Goal: Task Accomplishment & Management: Use online tool/utility

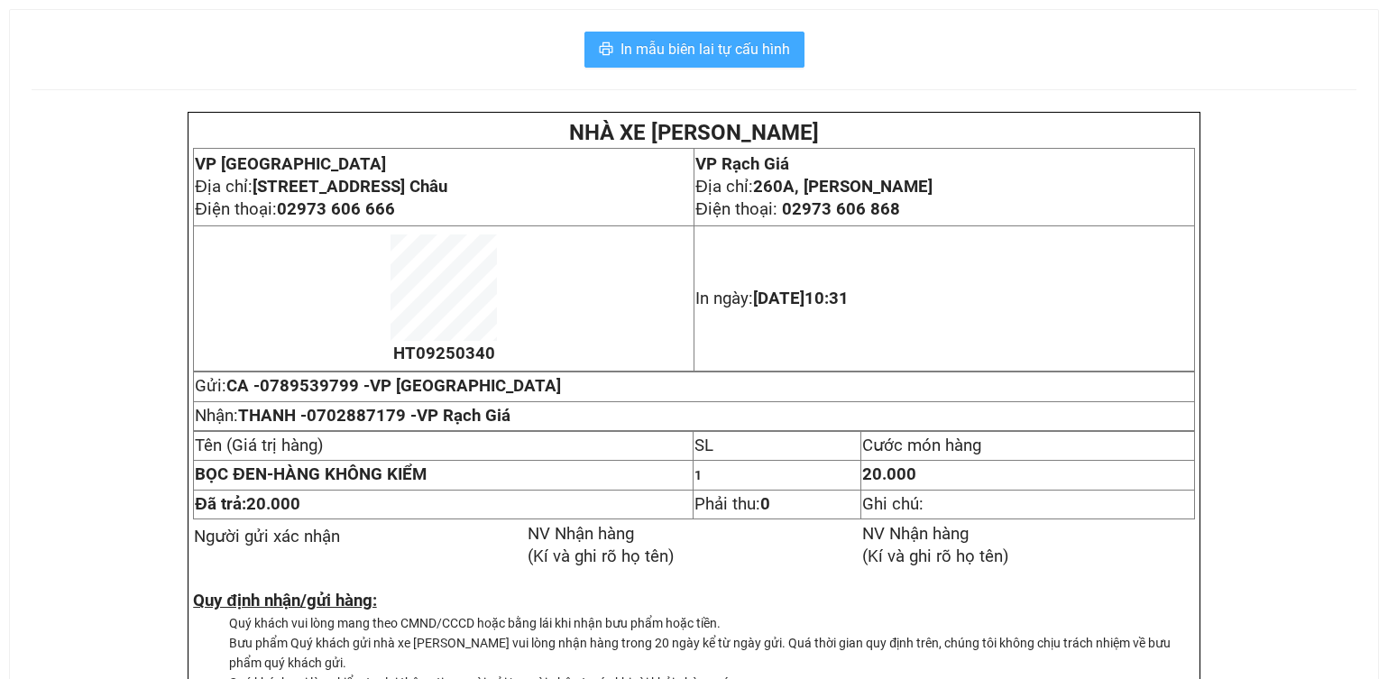
click at [719, 41] on span "In mẫu biên lai tự cấu hình" at bounding box center [704, 49] width 169 height 23
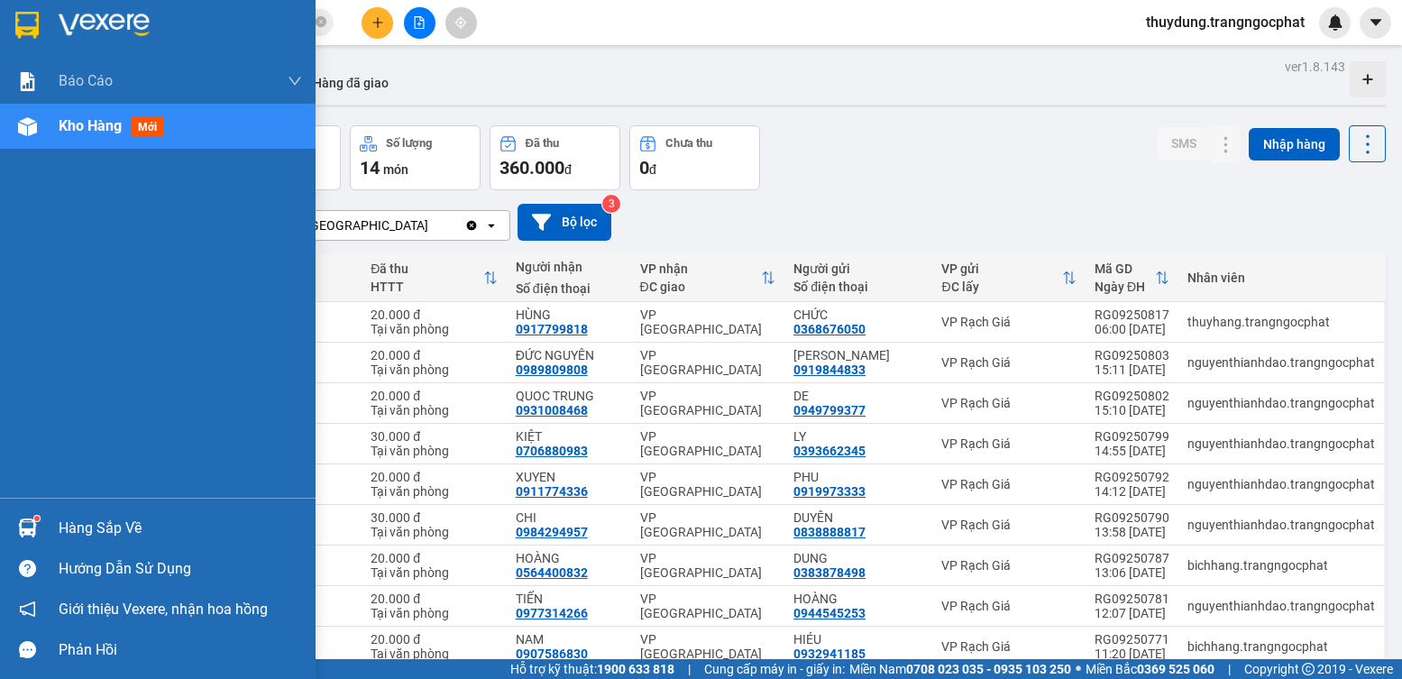
click at [63, 525] on div "Hàng sắp về" at bounding box center [180, 528] width 243 height 27
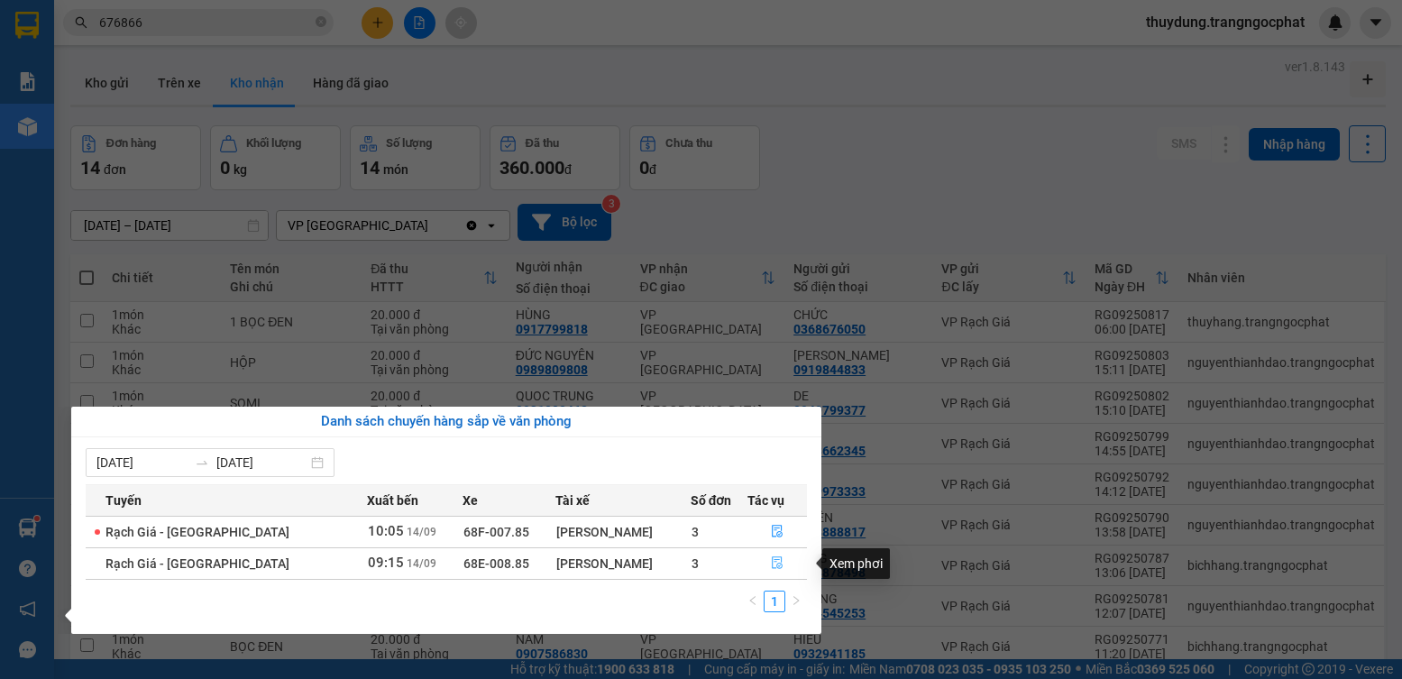
click at [778, 562] on icon "file-done" at bounding box center [777, 562] width 13 height 13
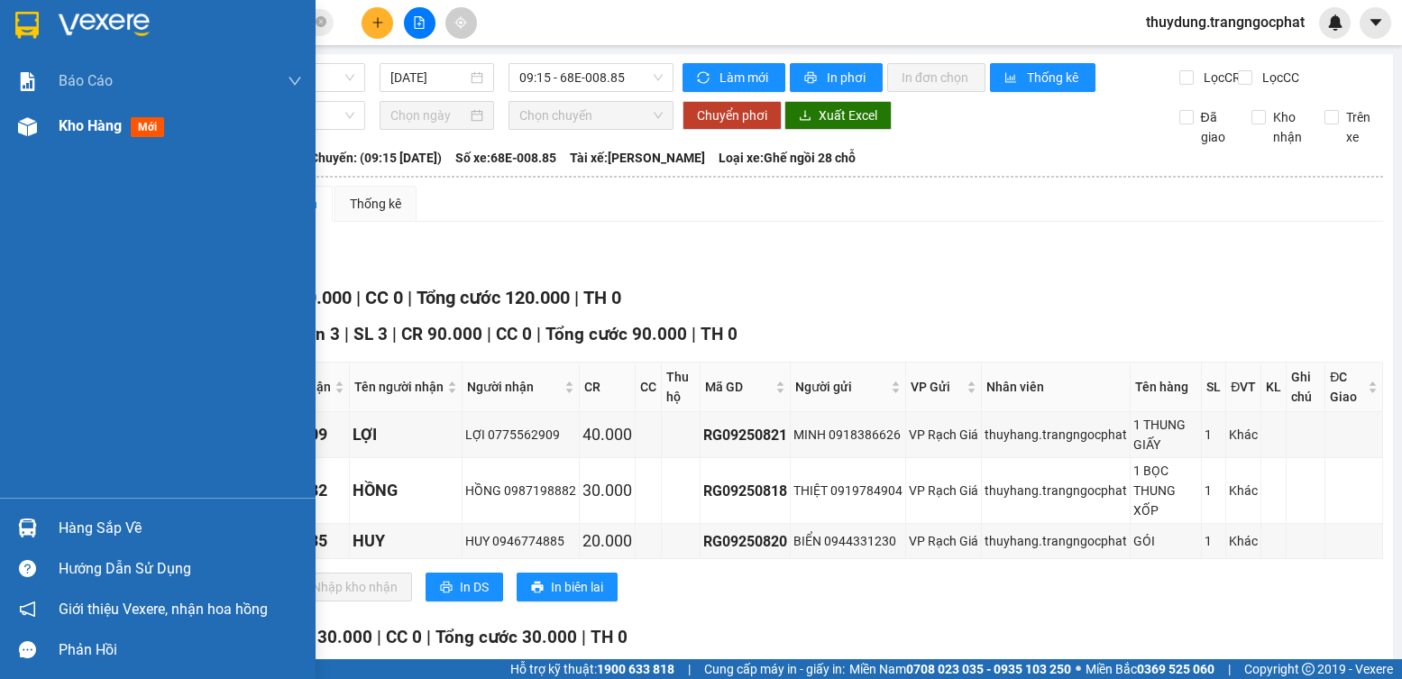
click at [148, 130] on span "mới" at bounding box center [147, 127] width 33 height 20
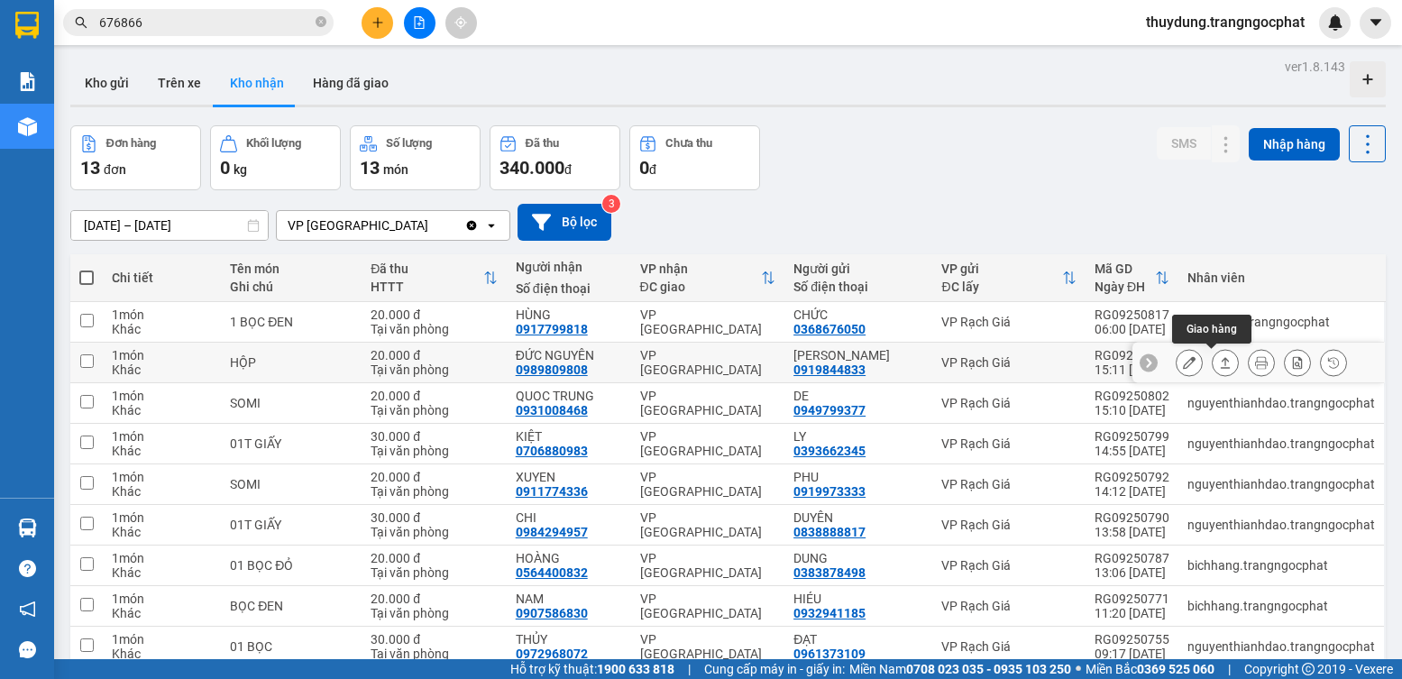
click at [1219, 362] on icon at bounding box center [1225, 362] width 13 height 13
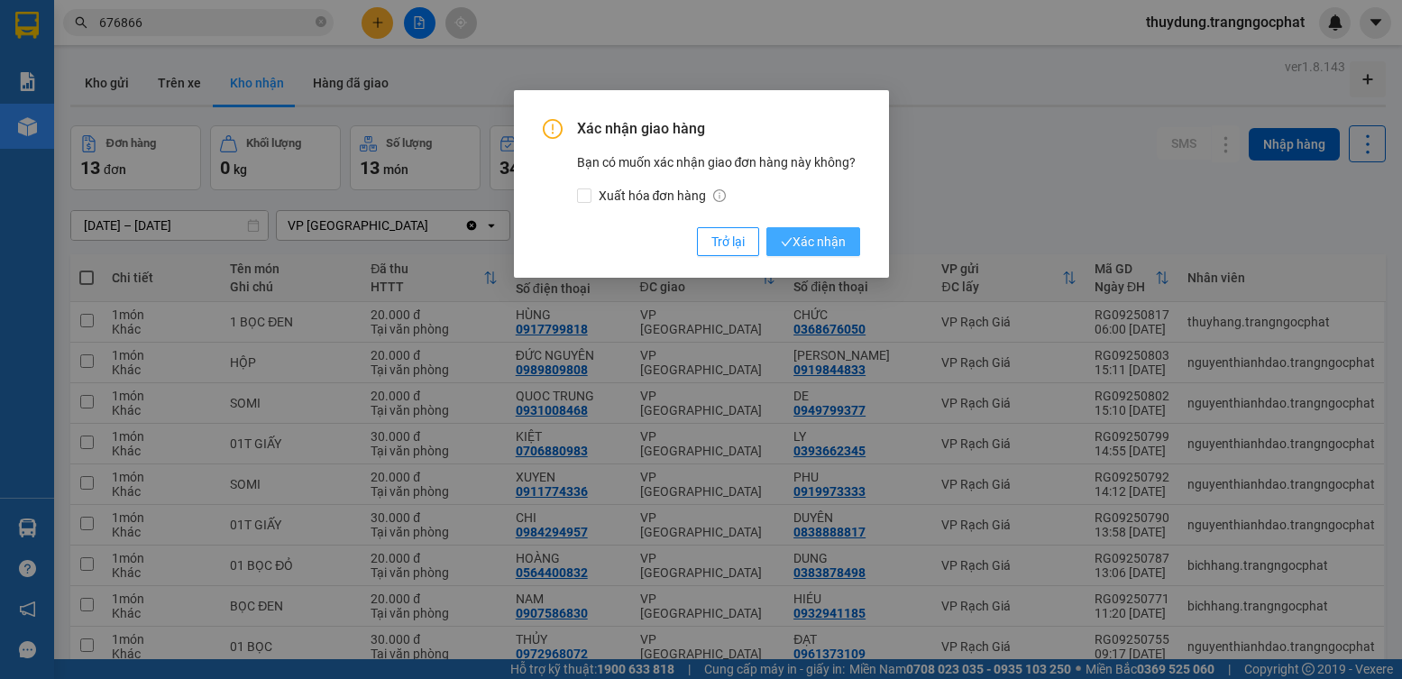
click at [812, 241] on span "Xác nhận" at bounding box center [813, 242] width 65 height 20
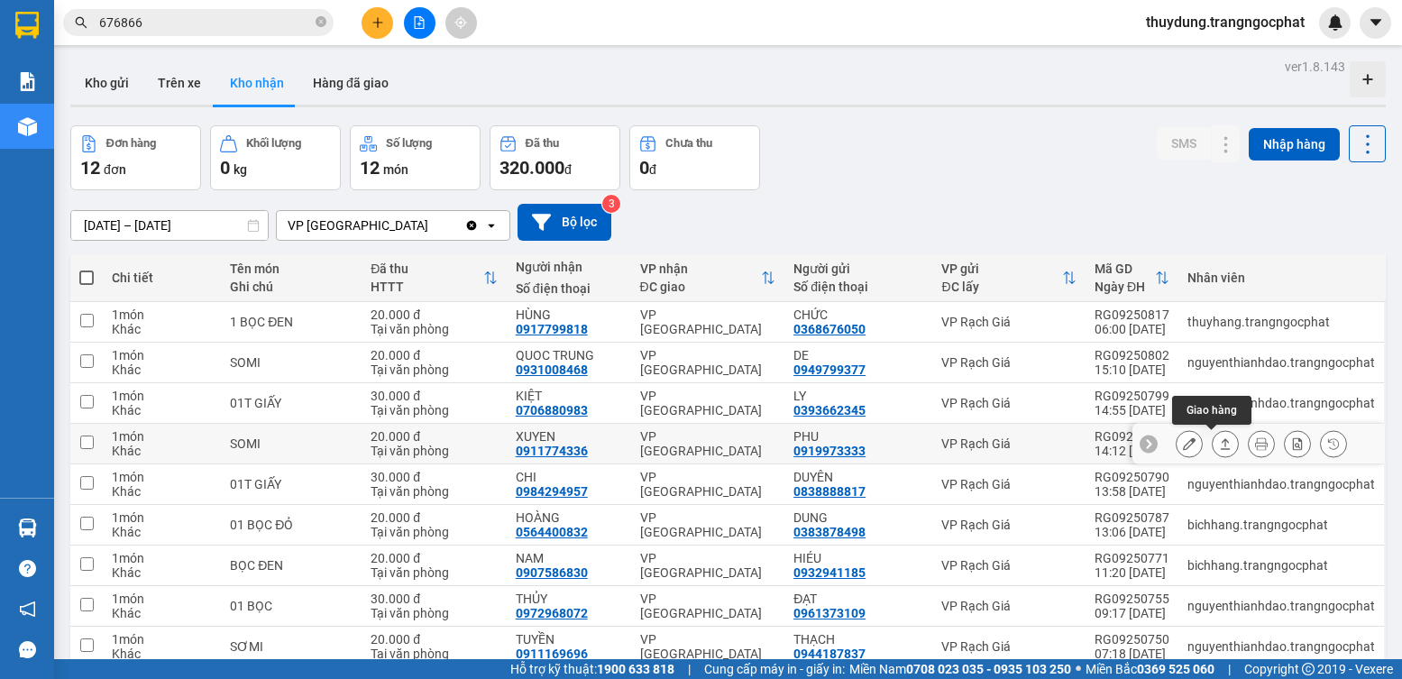
click at [1219, 443] on icon at bounding box center [1225, 443] width 13 height 13
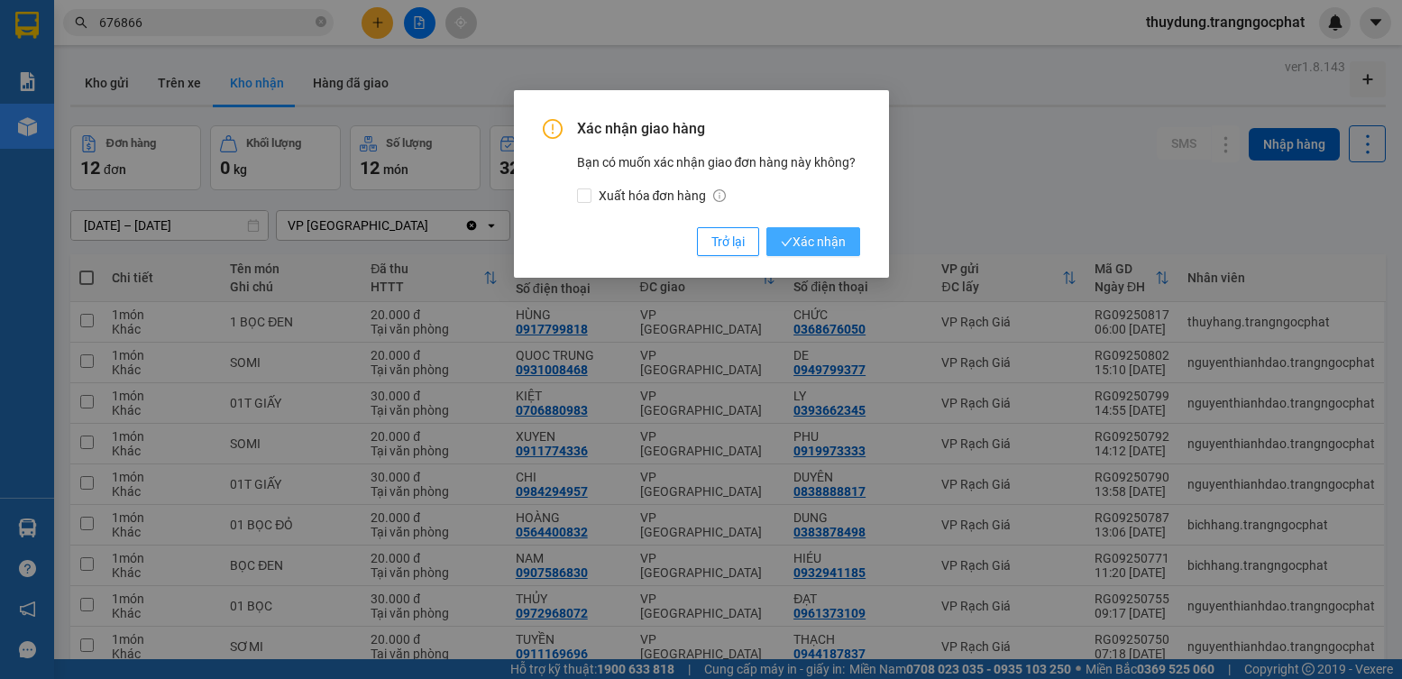
click at [835, 243] on span "Xác nhận" at bounding box center [813, 242] width 65 height 20
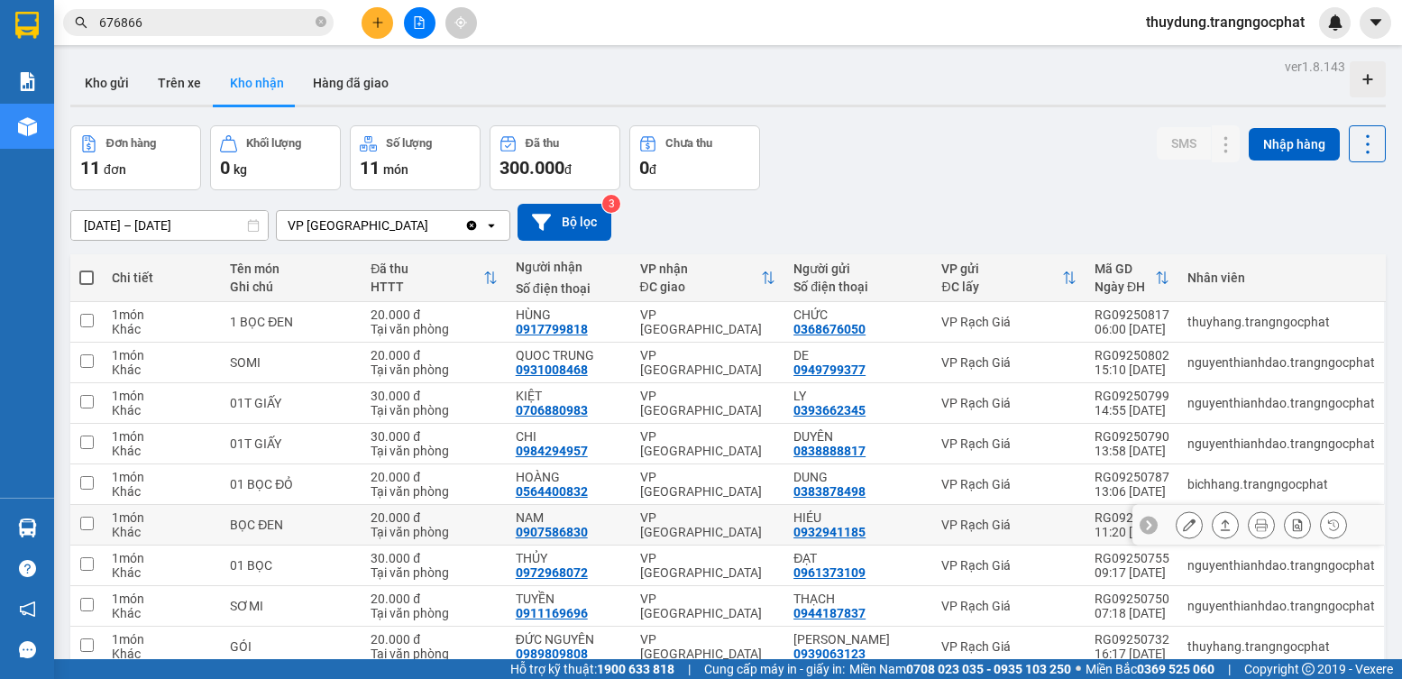
scroll to position [90, 0]
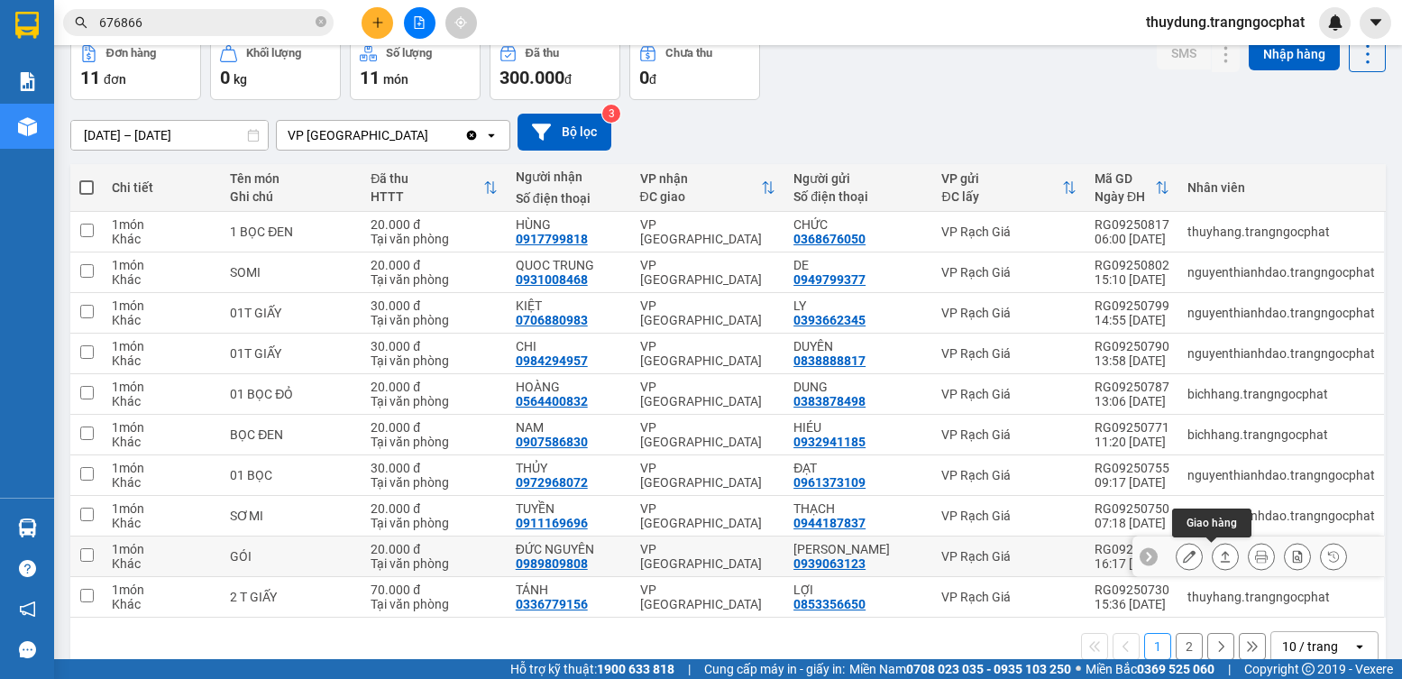
click at [1219, 554] on icon at bounding box center [1225, 556] width 13 height 13
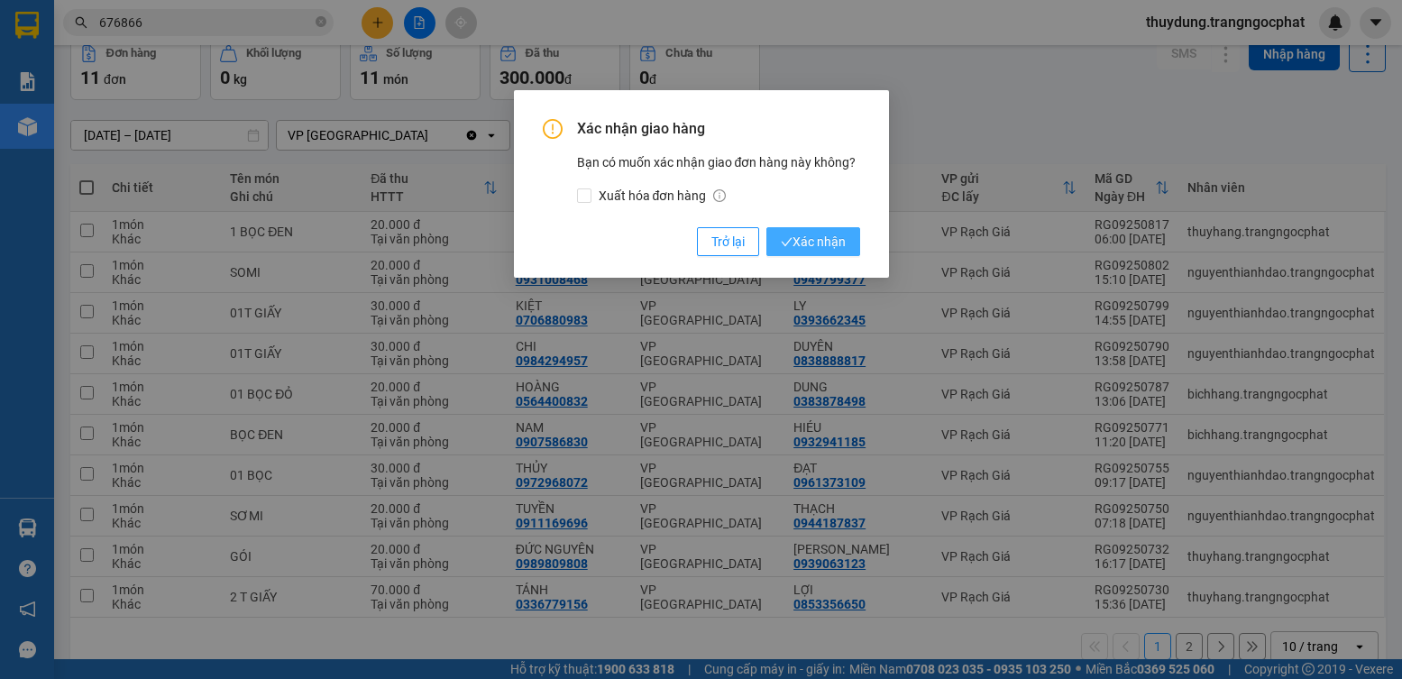
click at [825, 250] on span "Xác nhận" at bounding box center [813, 242] width 65 height 20
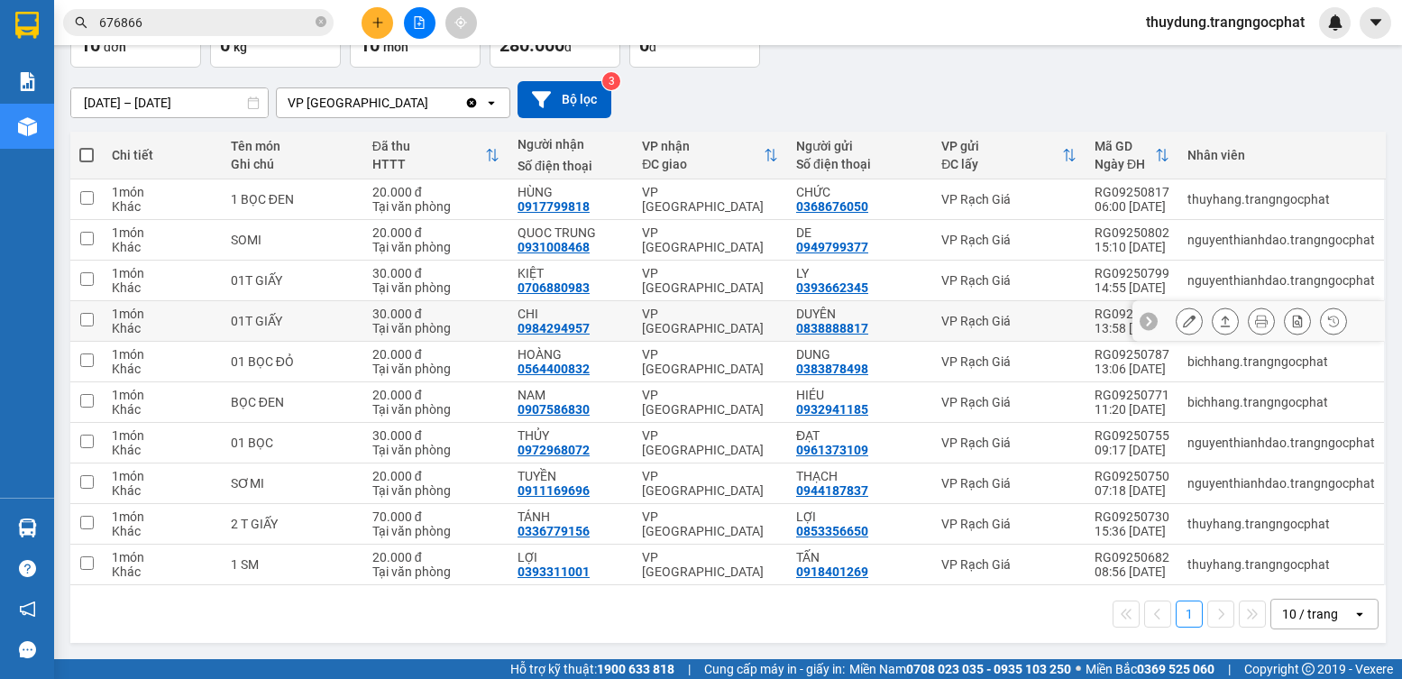
scroll to position [32, 0]
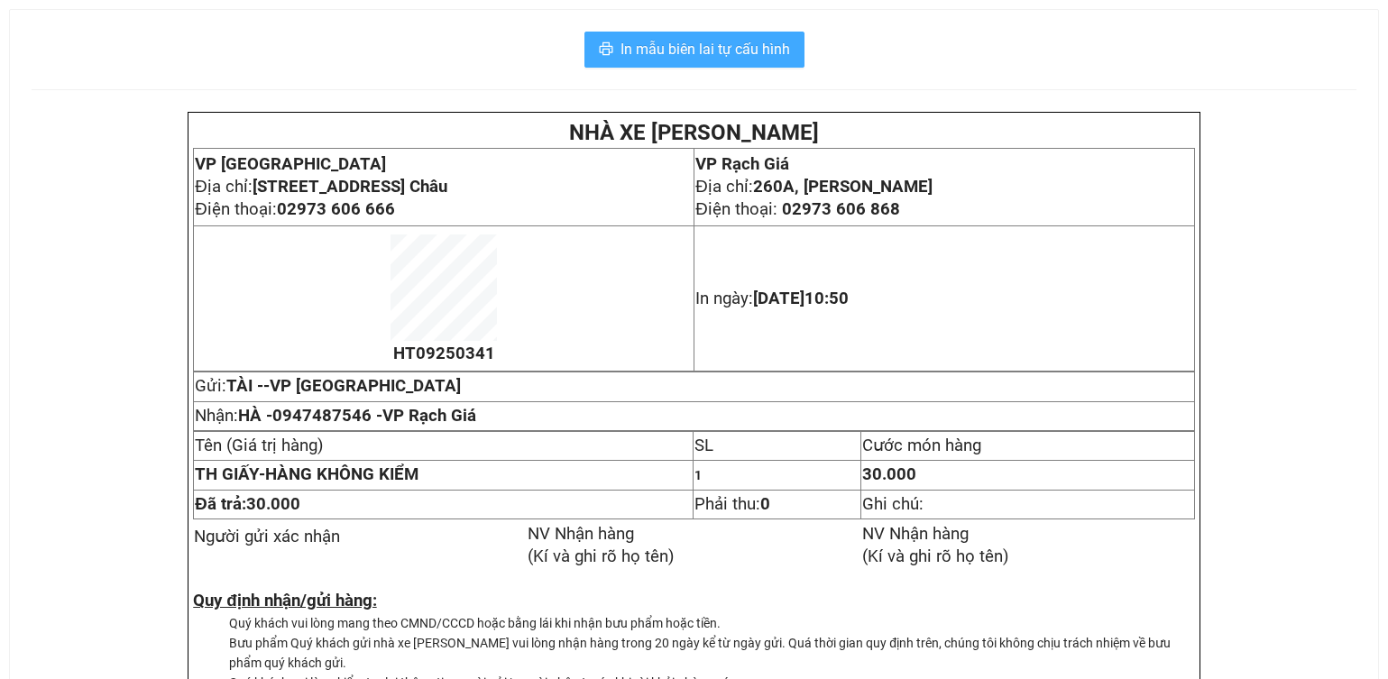
click at [730, 39] on span "In mẫu biên lai tự cấu hình" at bounding box center [704, 49] width 169 height 23
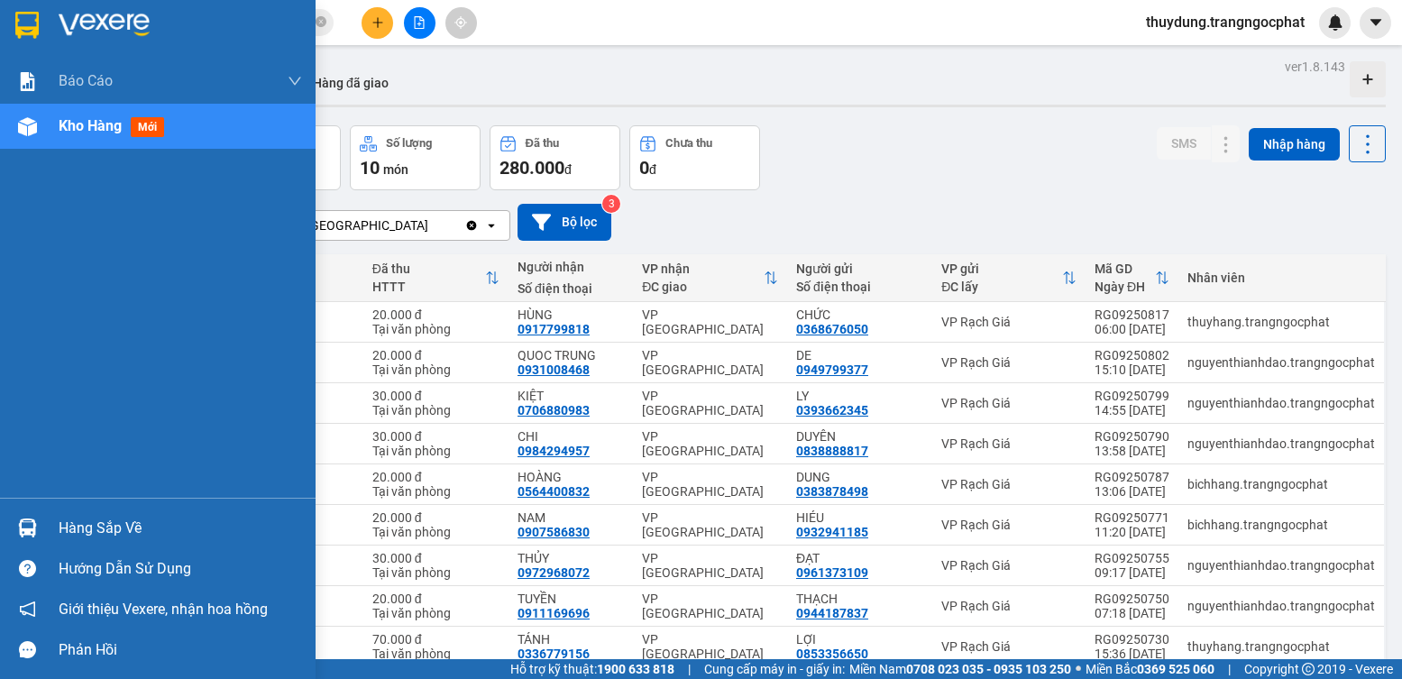
scroll to position [32, 0]
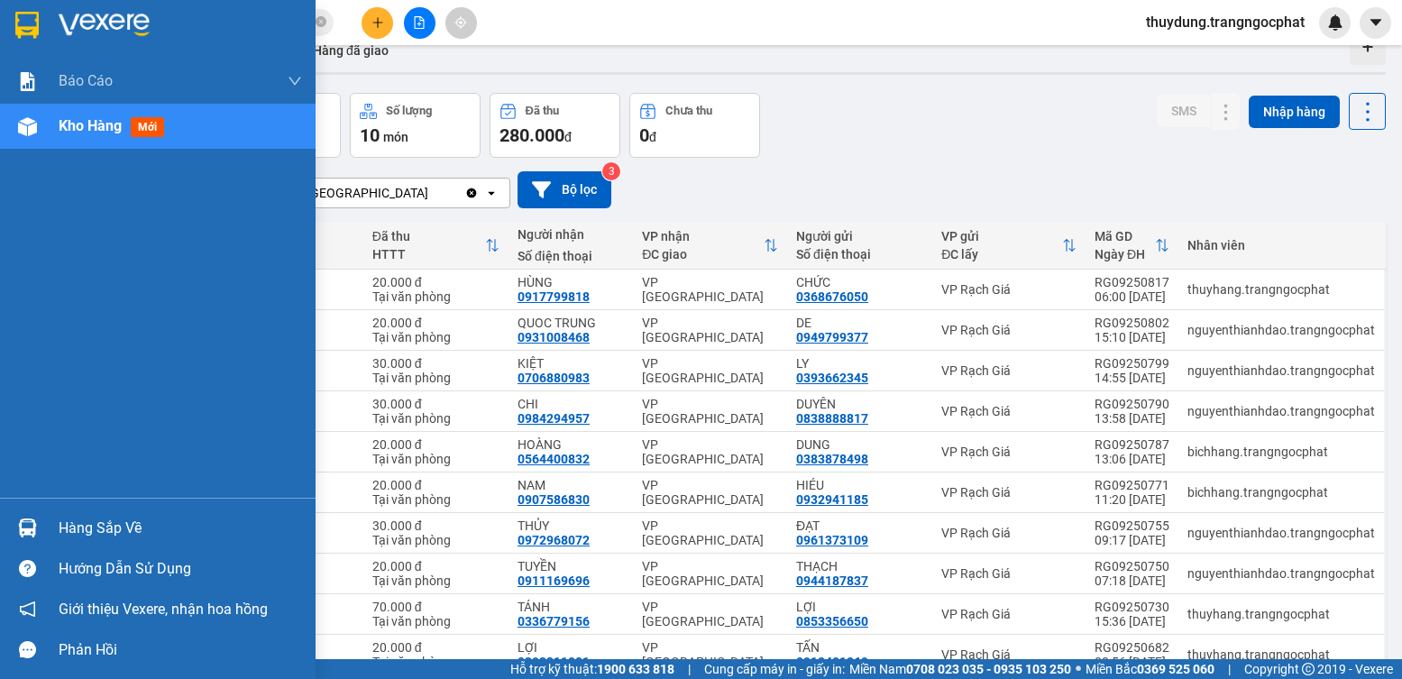
click at [89, 526] on div "Hàng sắp về" at bounding box center [180, 528] width 243 height 27
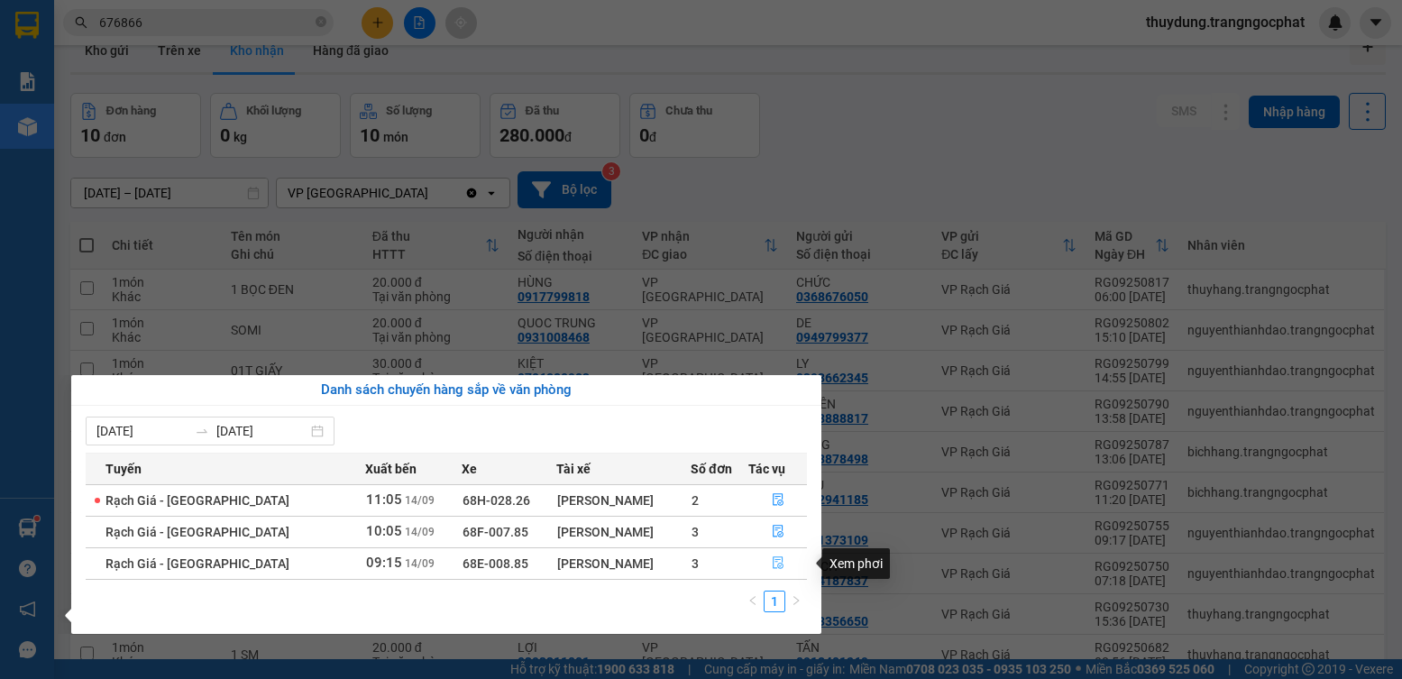
click at [772, 564] on icon "file-done" at bounding box center [778, 562] width 13 height 13
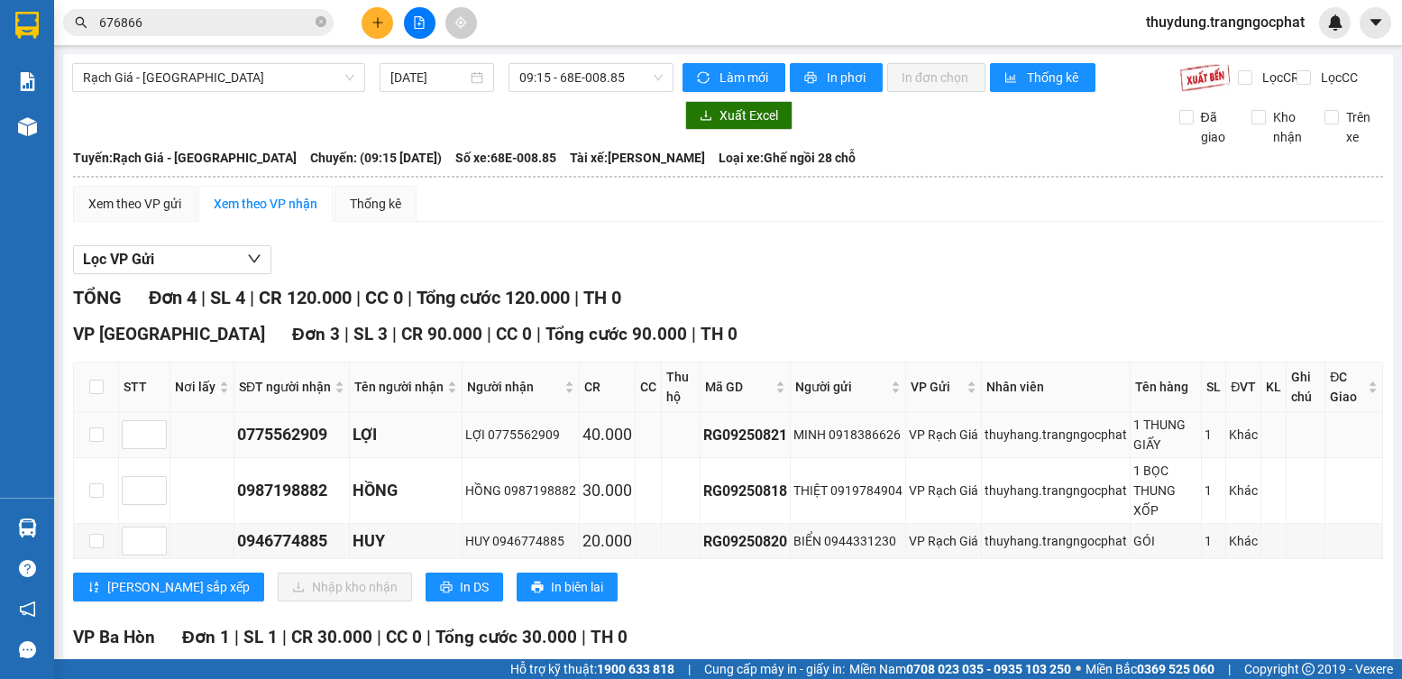
click at [293, 447] on div "0775562909" at bounding box center [291, 434] width 109 height 25
copy div "0775562909"
click at [95, 548] on input "checkbox" at bounding box center [96, 541] width 14 height 14
checkbox input "true"
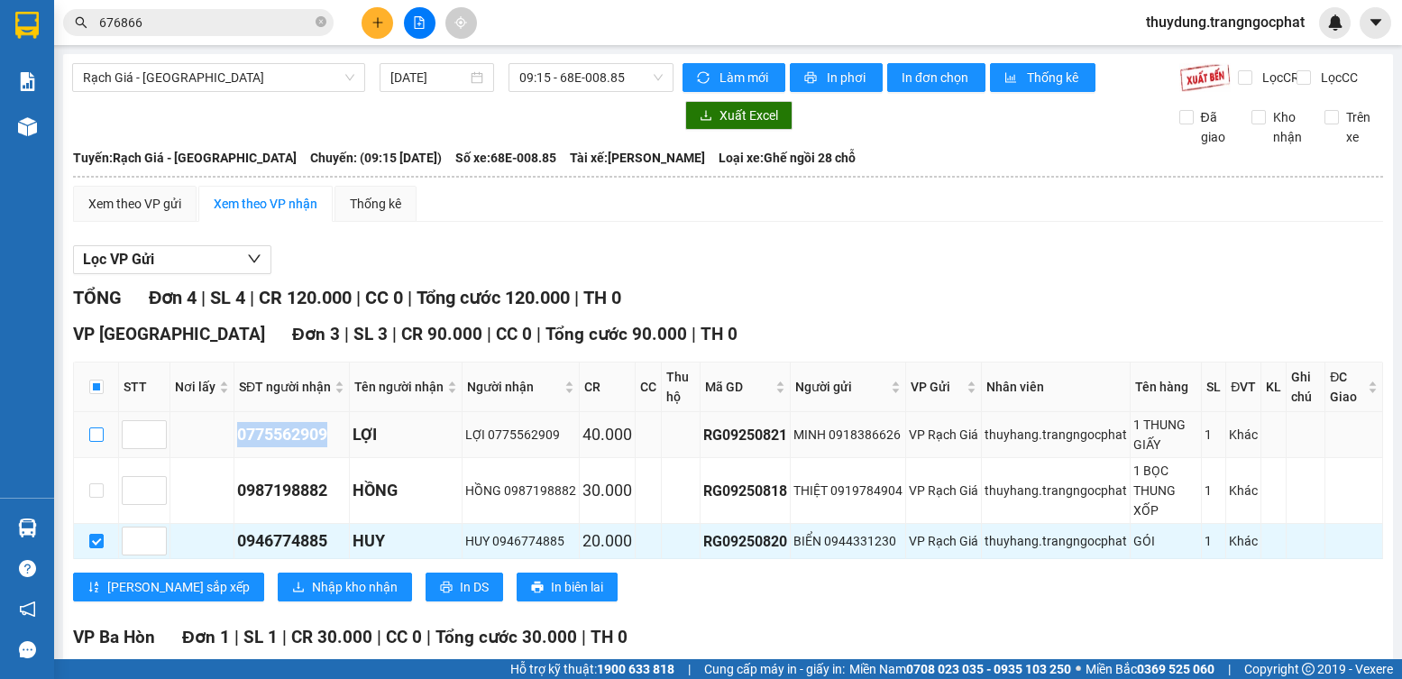
click at [99, 442] on input "checkbox" at bounding box center [96, 434] width 14 height 14
checkbox input "true"
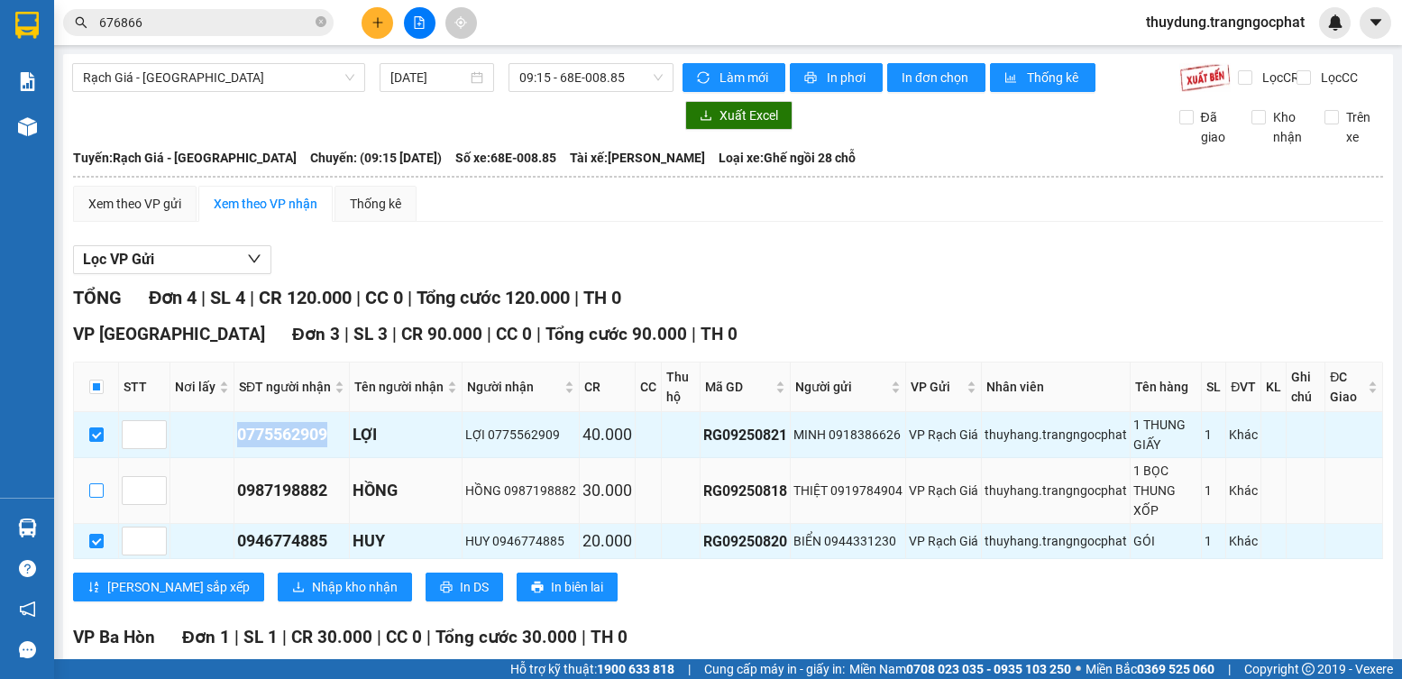
click at [89, 498] on input "checkbox" at bounding box center [96, 490] width 14 height 14
checkbox input "true"
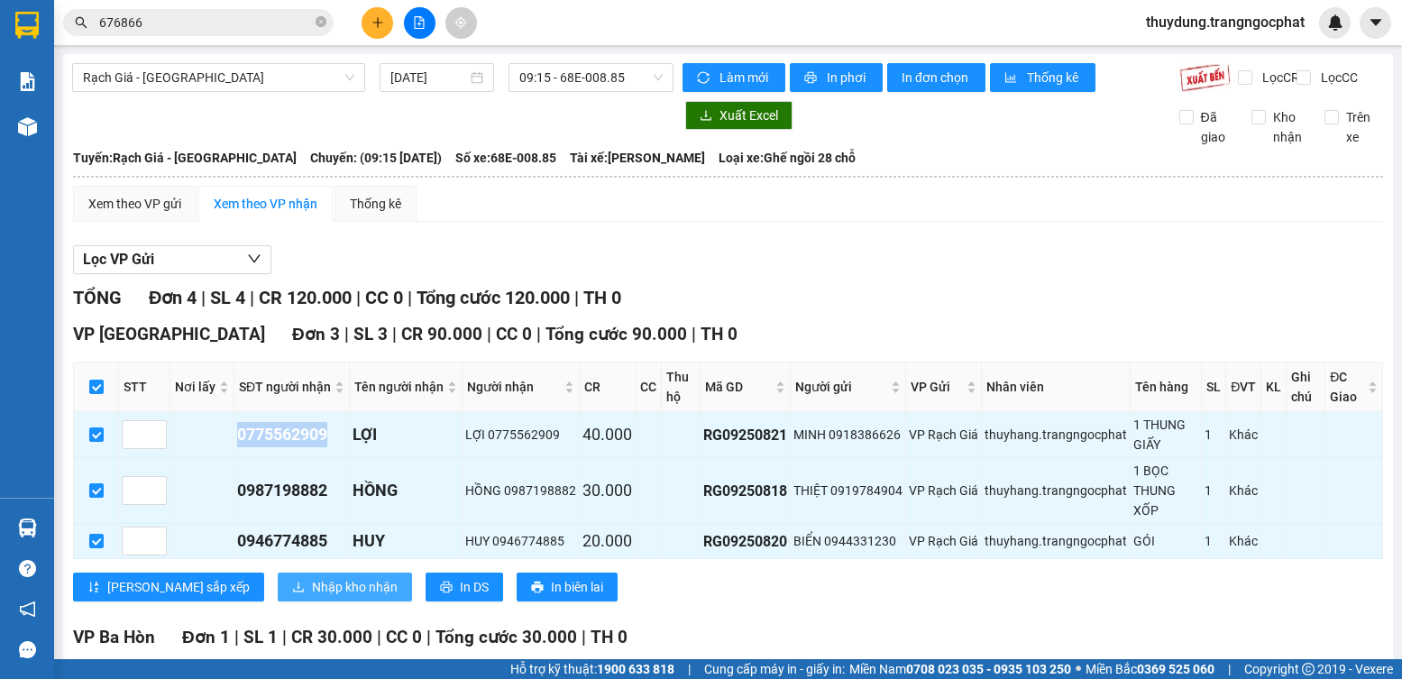
click at [312, 597] on span "Nhập kho nhận" at bounding box center [355, 587] width 86 height 20
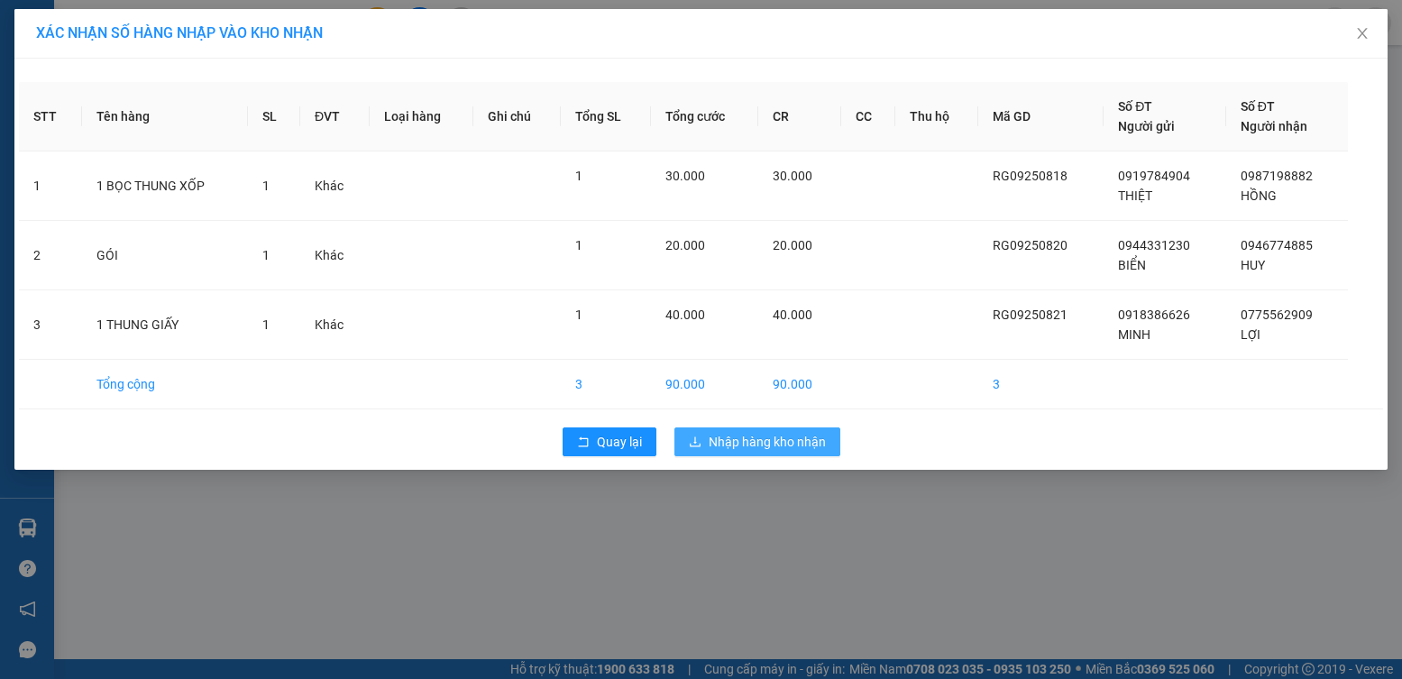
click at [776, 445] on span "Nhập hàng kho nhận" at bounding box center [767, 442] width 117 height 20
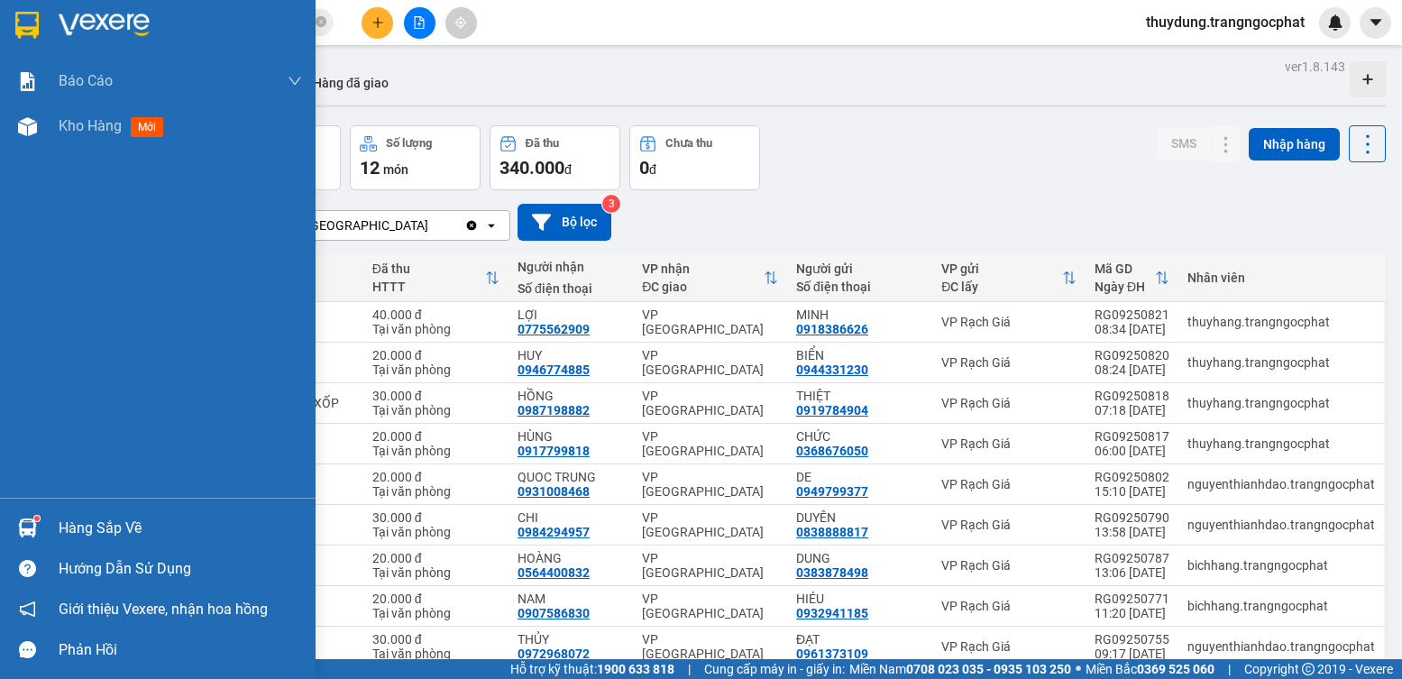
click at [72, 518] on div "Hàng sắp về" at bounding box center [180, 528] width 243 height 27
click at [23, 322] on div "Báo cáo Doanh số tạo đơn theo VP gửi mới (nhà xe) Doanh số tạo đơn theo VP gửi …" at bounding box center [158, 339] width 316 height 679
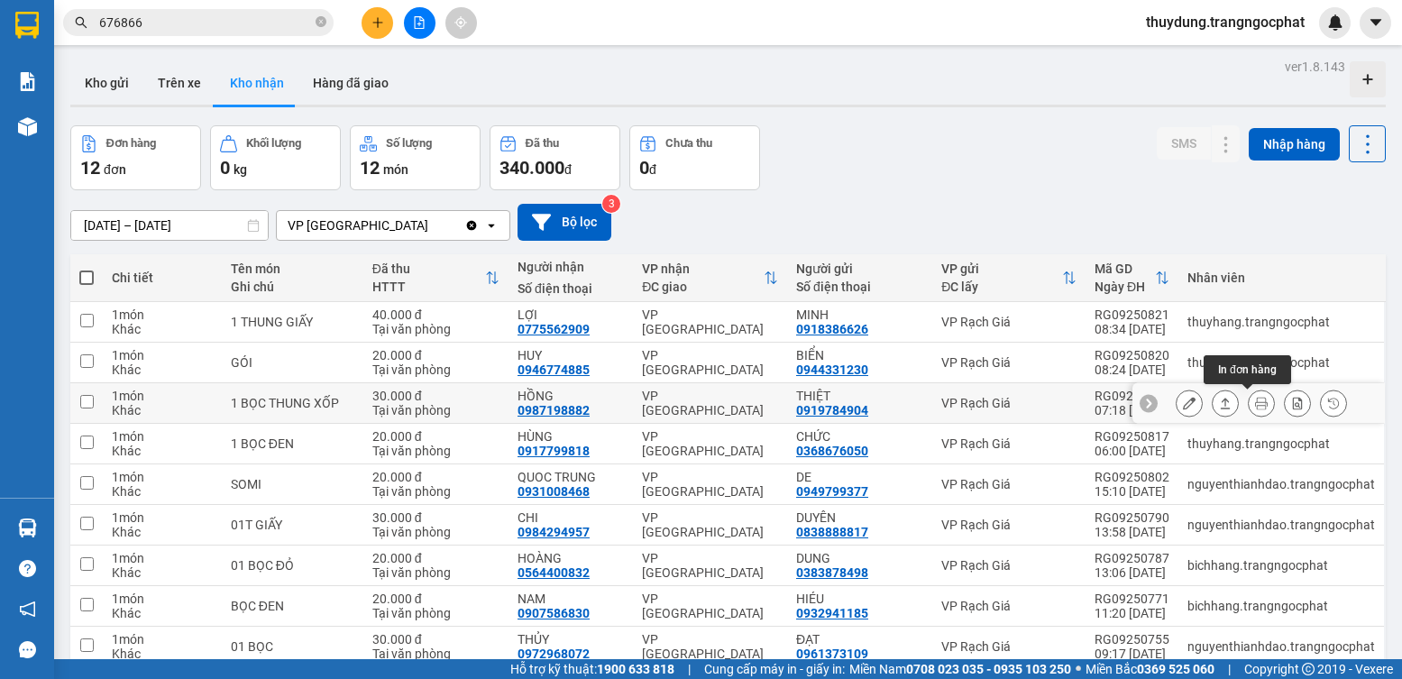
click at [1213, 404] on button at bounding box center [1225, 404] width 25 height 32
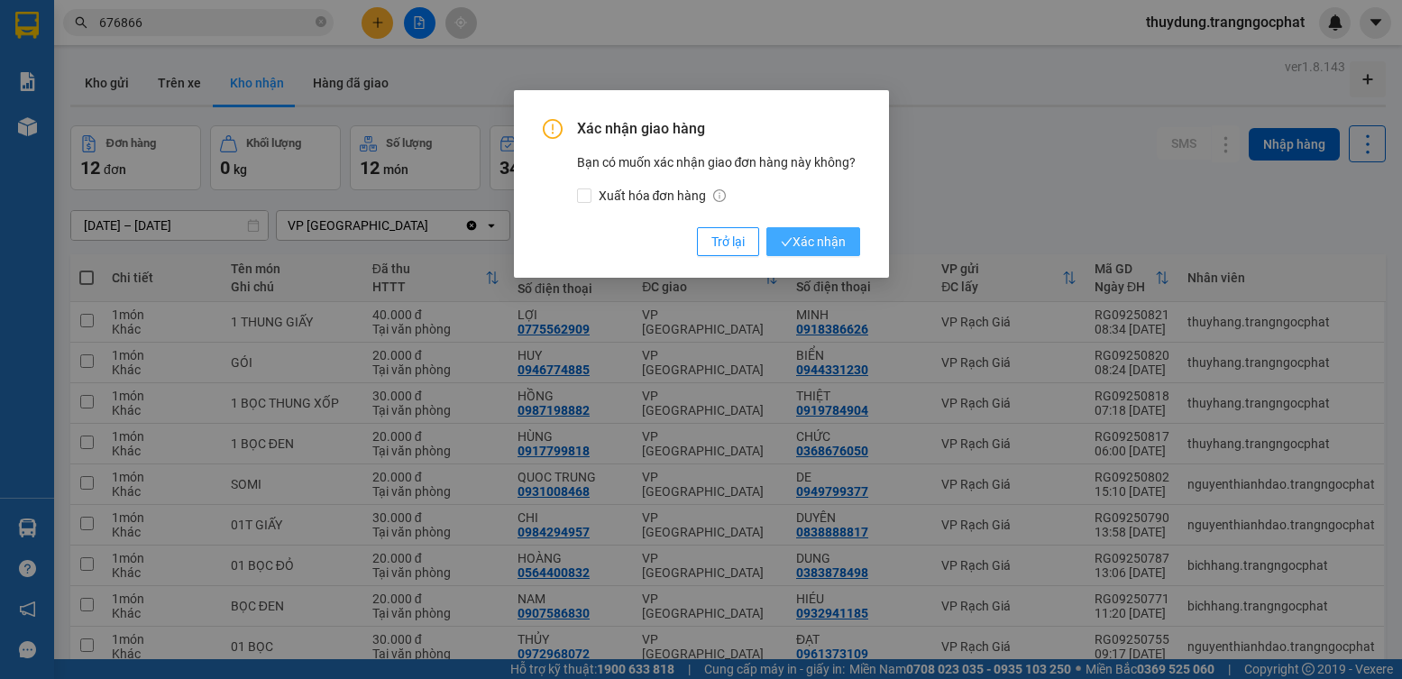
click at [816, 237] on span "Xác nhận" at bounding box center [813, 242] width 65 height 20
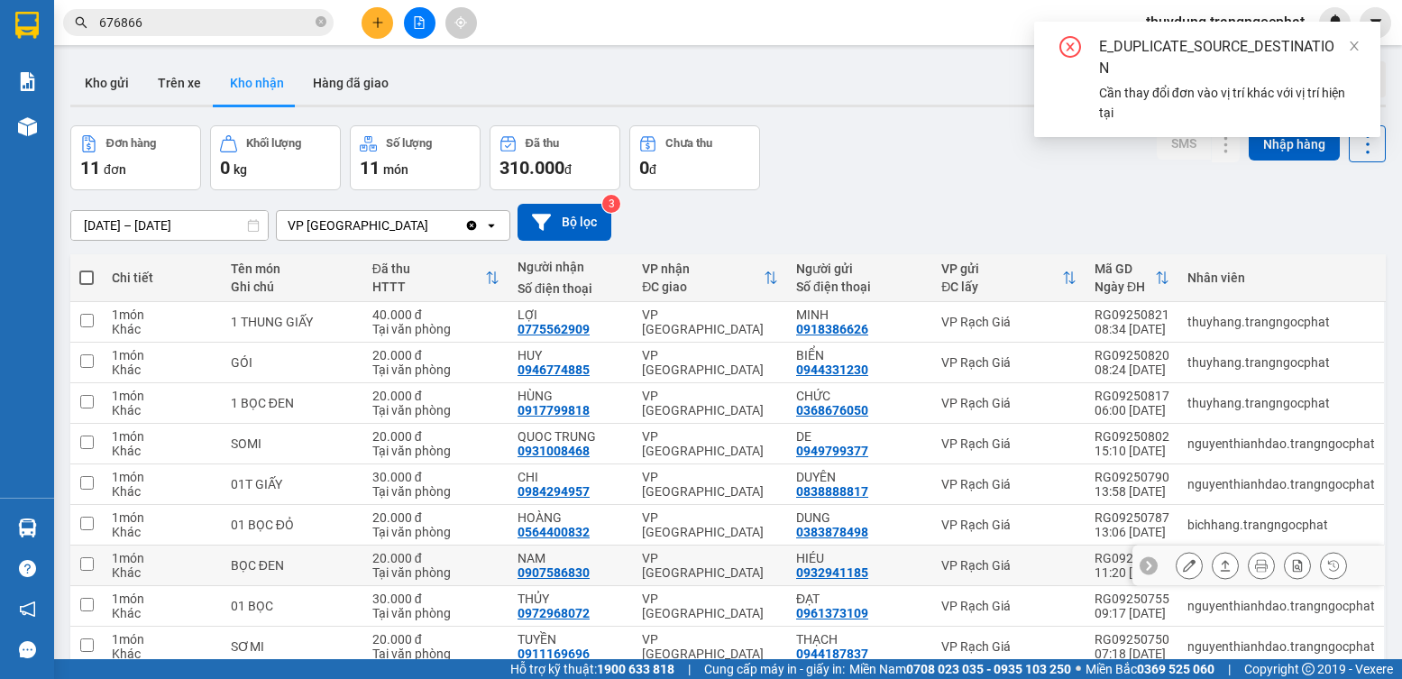
scroll to position [123, 0]
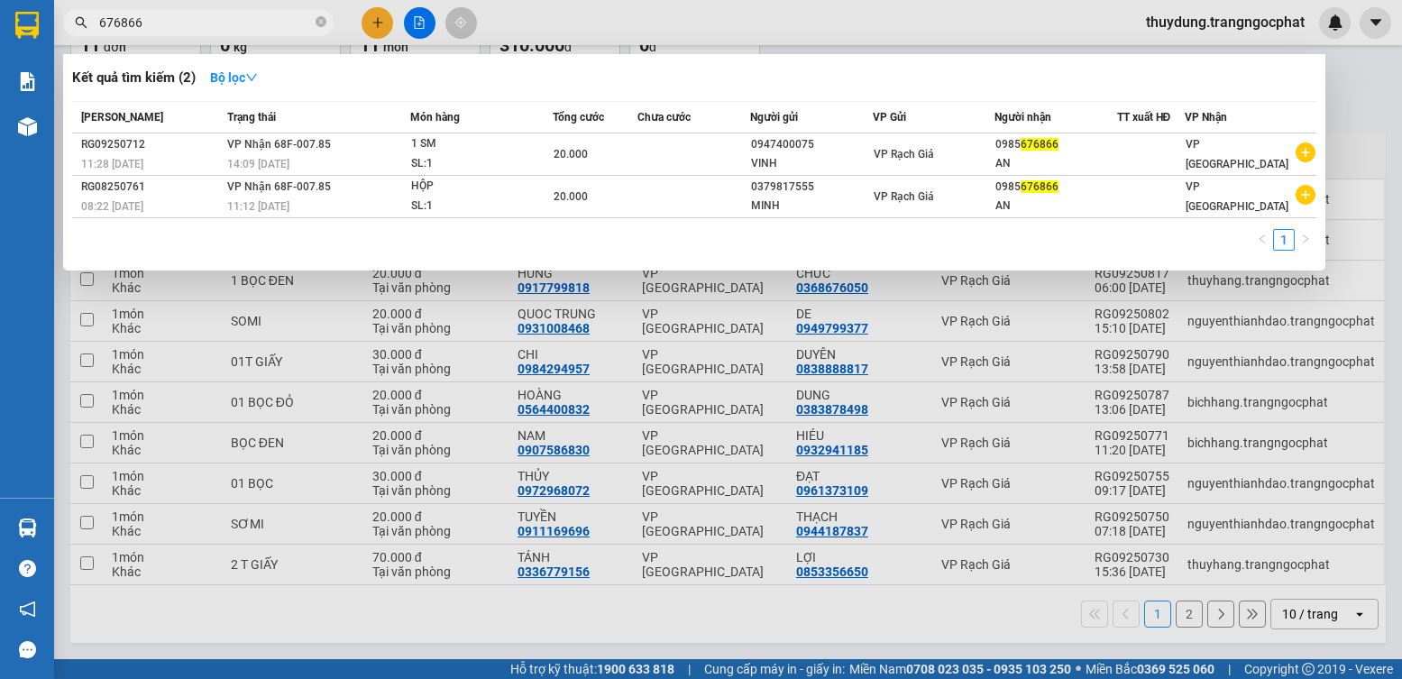
drag, startPoint x: 215, startPoint y: 22, endPoint x: 146, endPoint y: 29, distance: 68.9
click at [146, 29] on input "676866" at bounding box center [205, 23] width 213 height 20
click at [325, 25] on icon "close-circle" at bounding box center [321, 21] width 11 height 11
type input "2909"
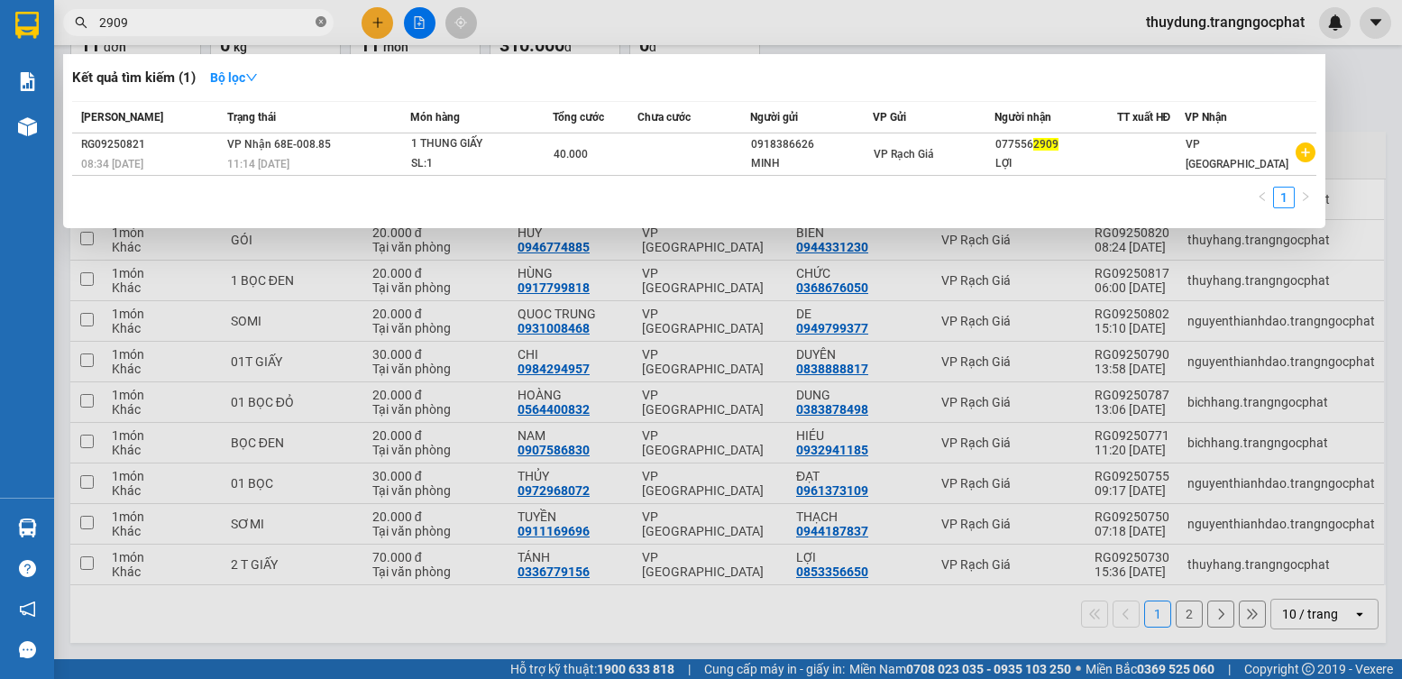
click at [325, 22] on icon "close-circle" at bounding box center [321, 21] width 11 height 11
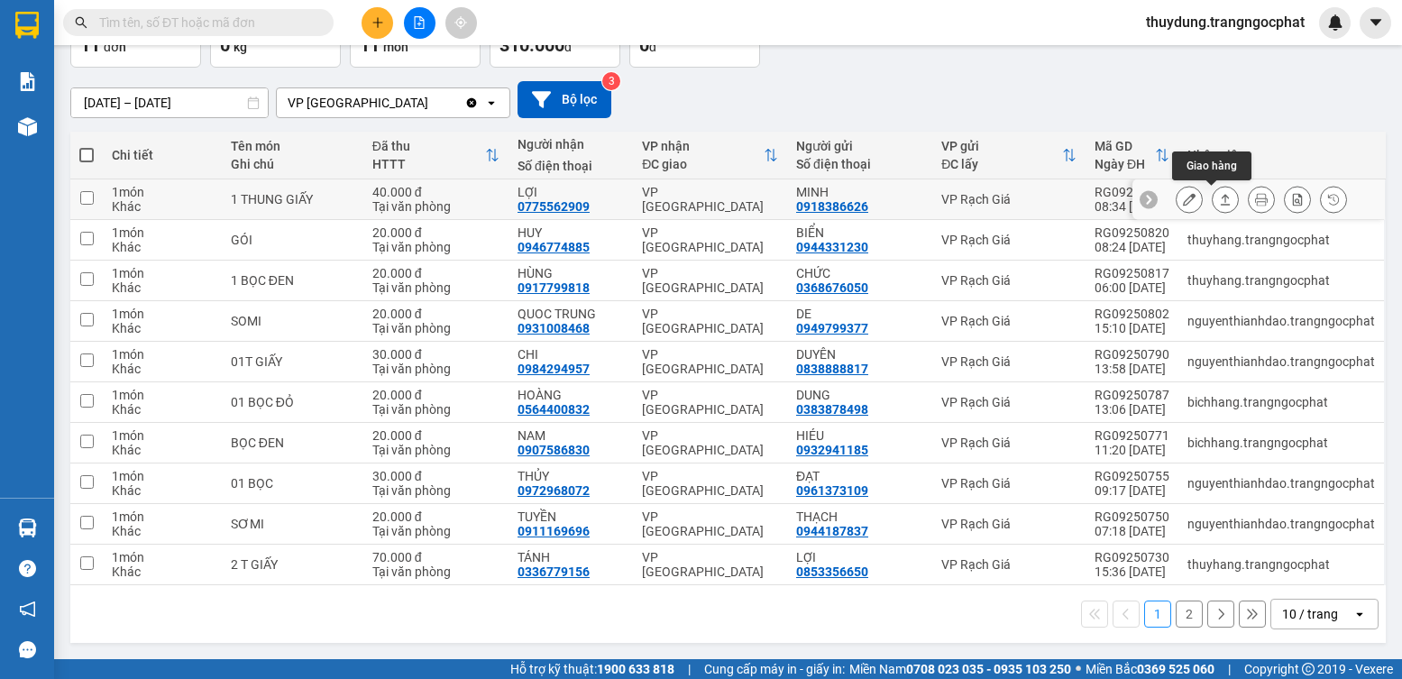
click at [1218, 201] on button at bounding box center [1225, 200] width 25 height 32
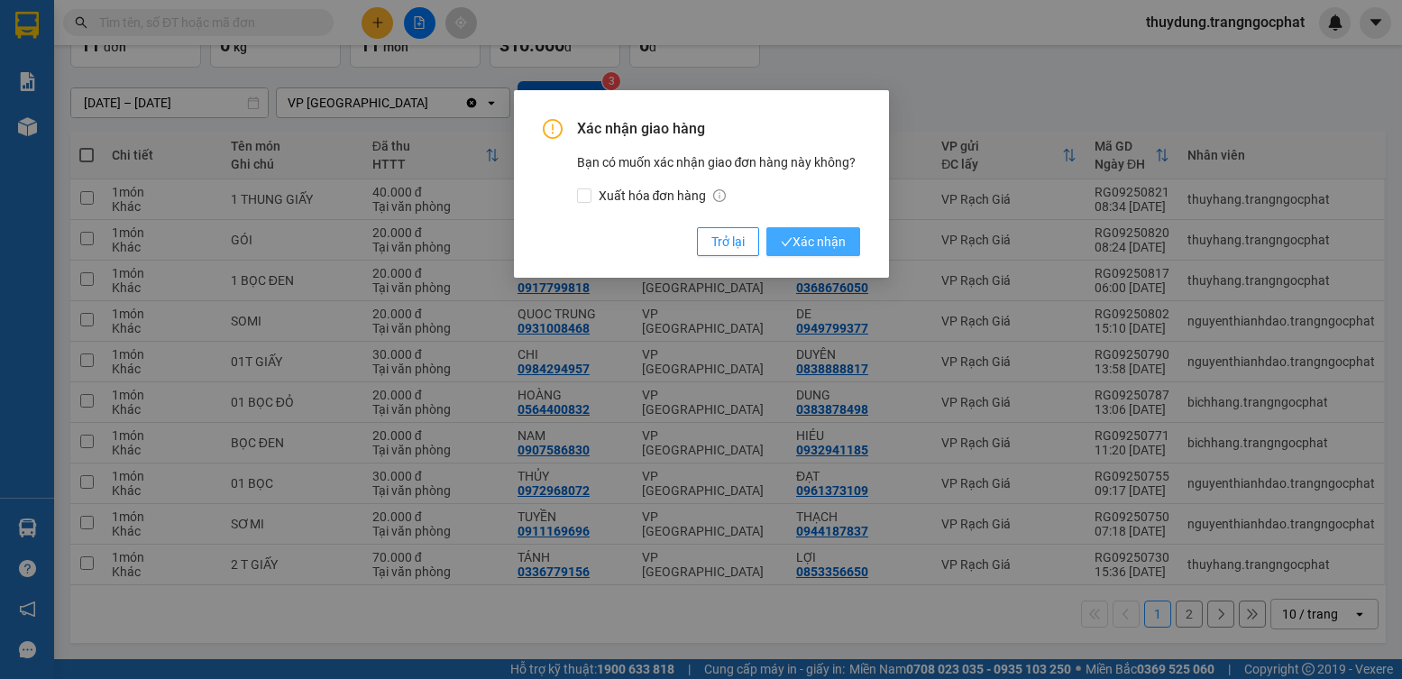
click at [821, 246] on span "Xác nhận" at bounding box center [813, 242] width 65 height 20
